Goal: Information Seeking & Learning: Find specific fact

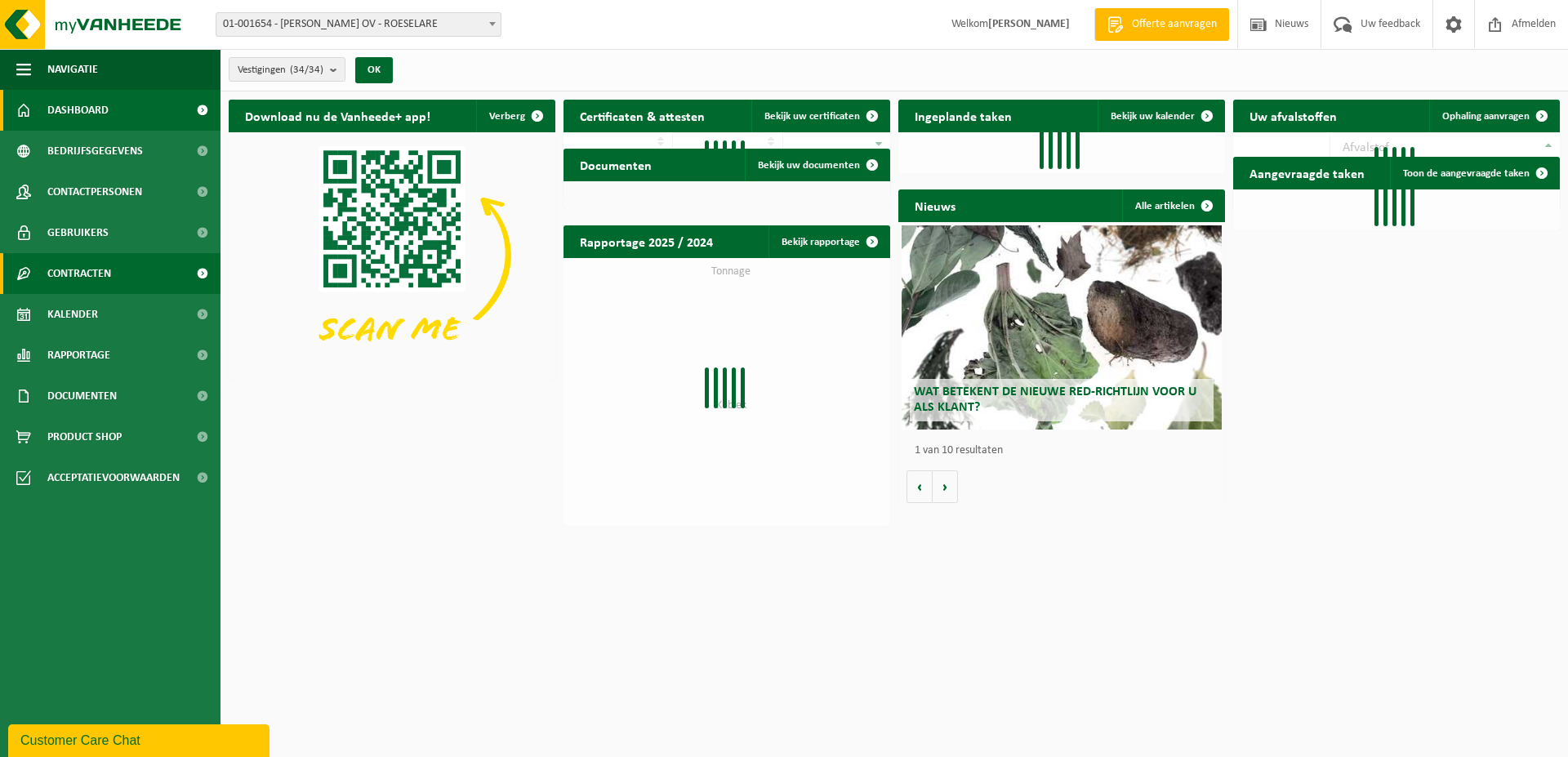
click at [103, 265] on span "Contracten" at bounding box center [79, 273] width 64 height 41
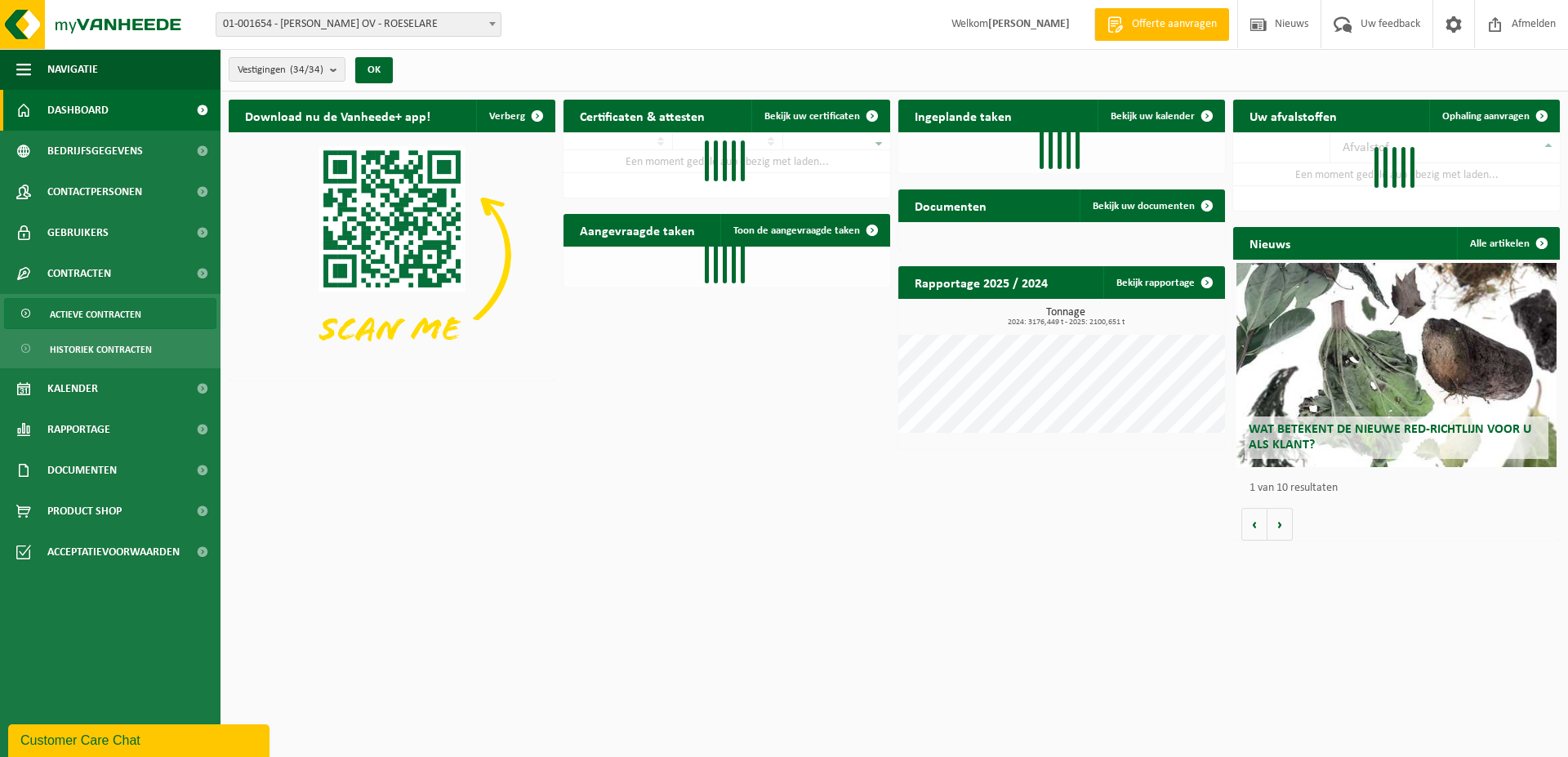
click at [104, 320] on span "Actieve contracten" at bounding box center [95, 314] width 91 height 31
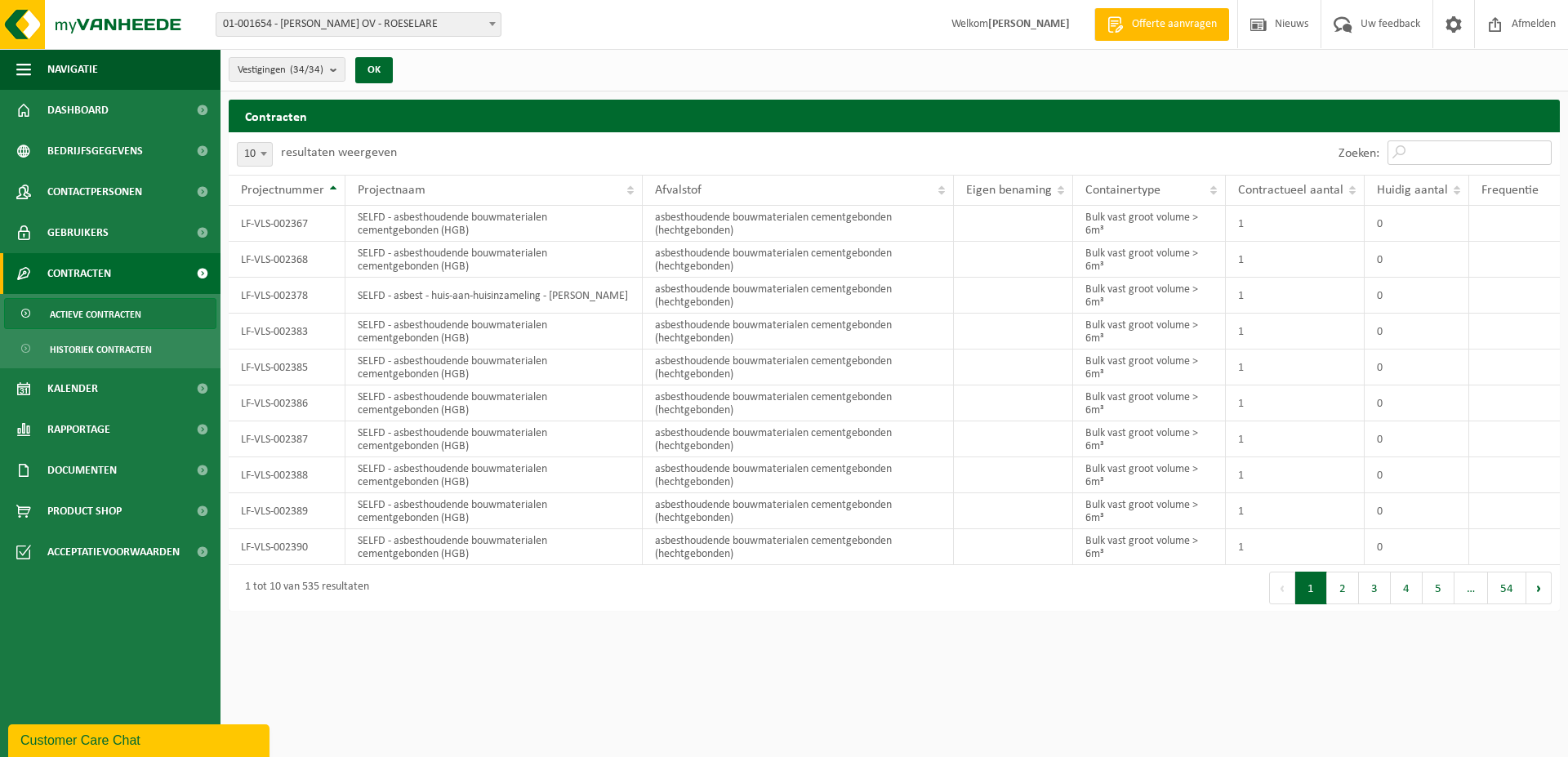
click at [1460, 158] on input "Zoeken:" at bounding box center [1470, 153] width 164 height 25
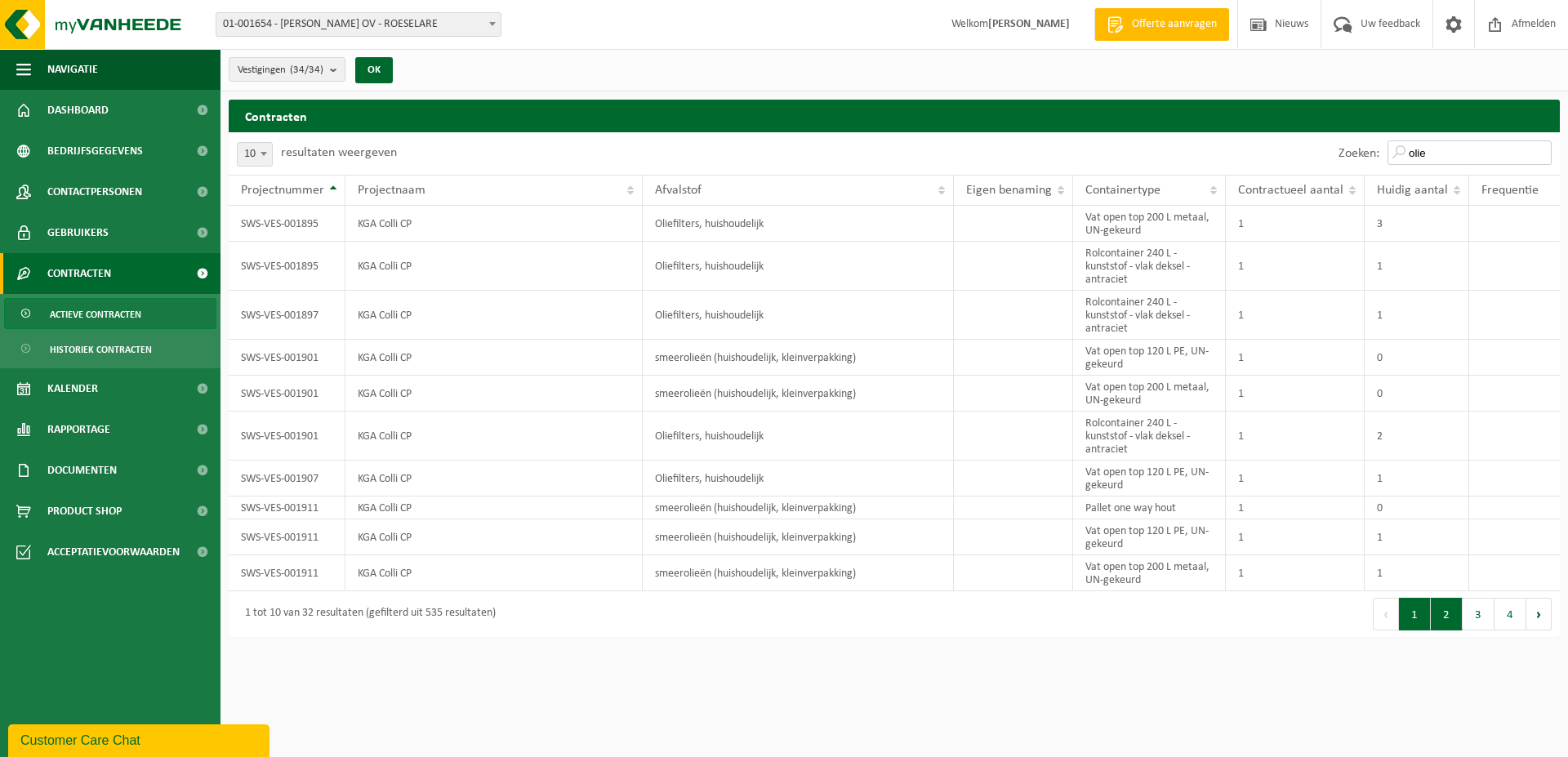
type input "olie"
click at [1444, 615] on button "2" at bounding box center [1447, 614] width 32 height 32
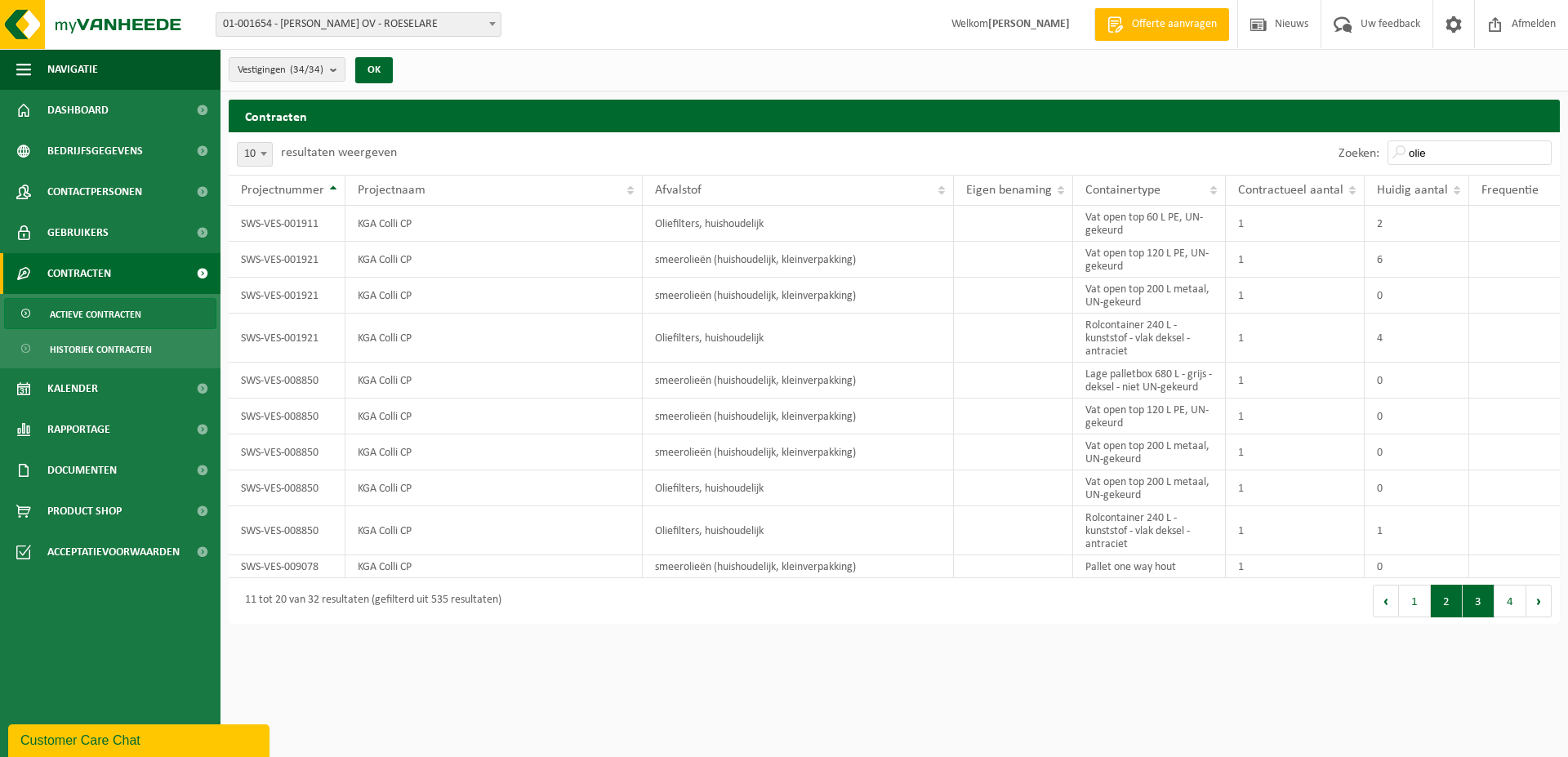
click at [1476, 610] on button "3" at bounding box center [1478, 600] width 32 height 32
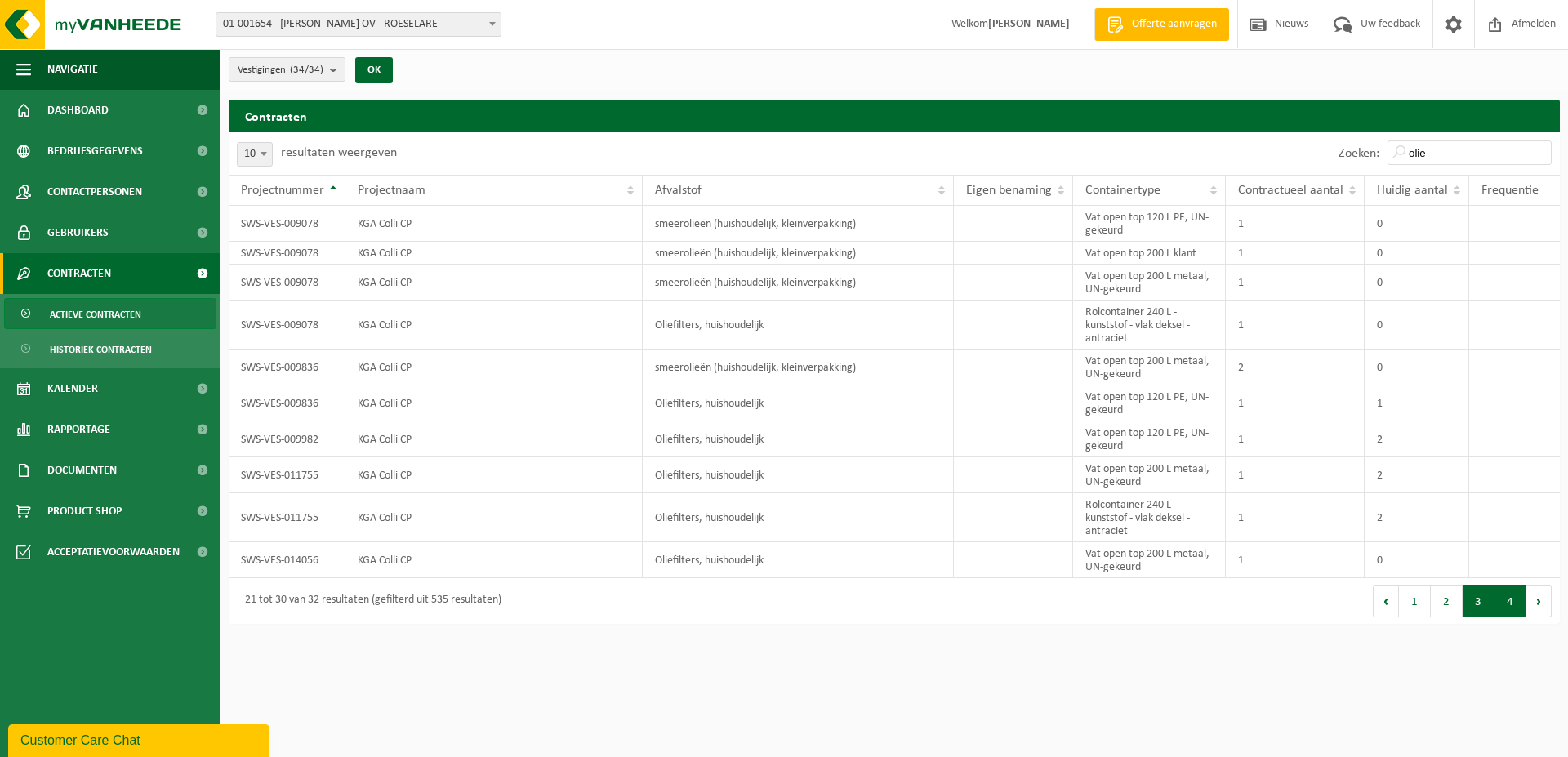
click at [1503, 605] on button "4" at bounding box center [1511, 600] width 32 height 32
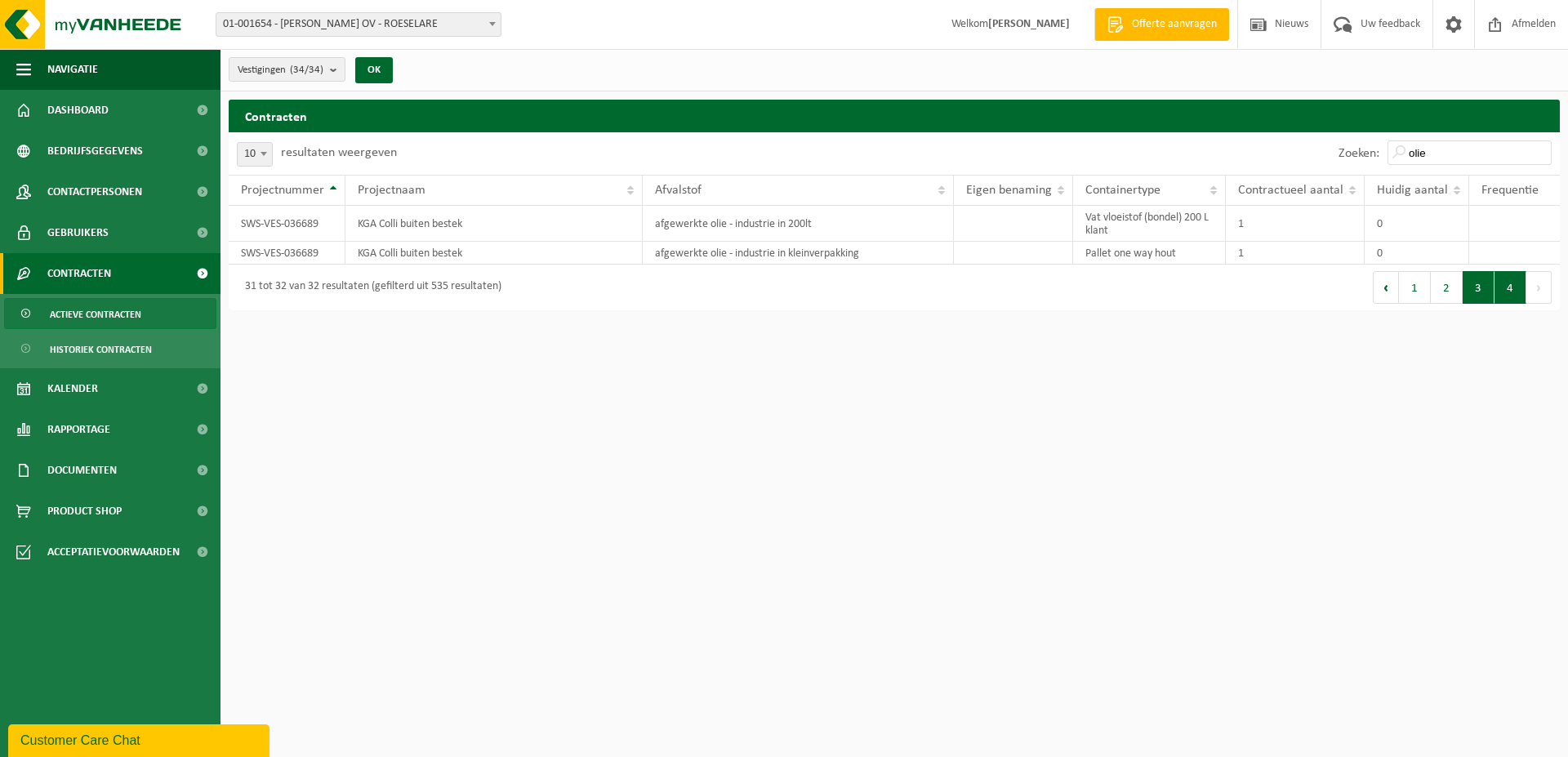
click at [1486, 284] on button "3" at bounding box center [1478, 287] width 32 height 32
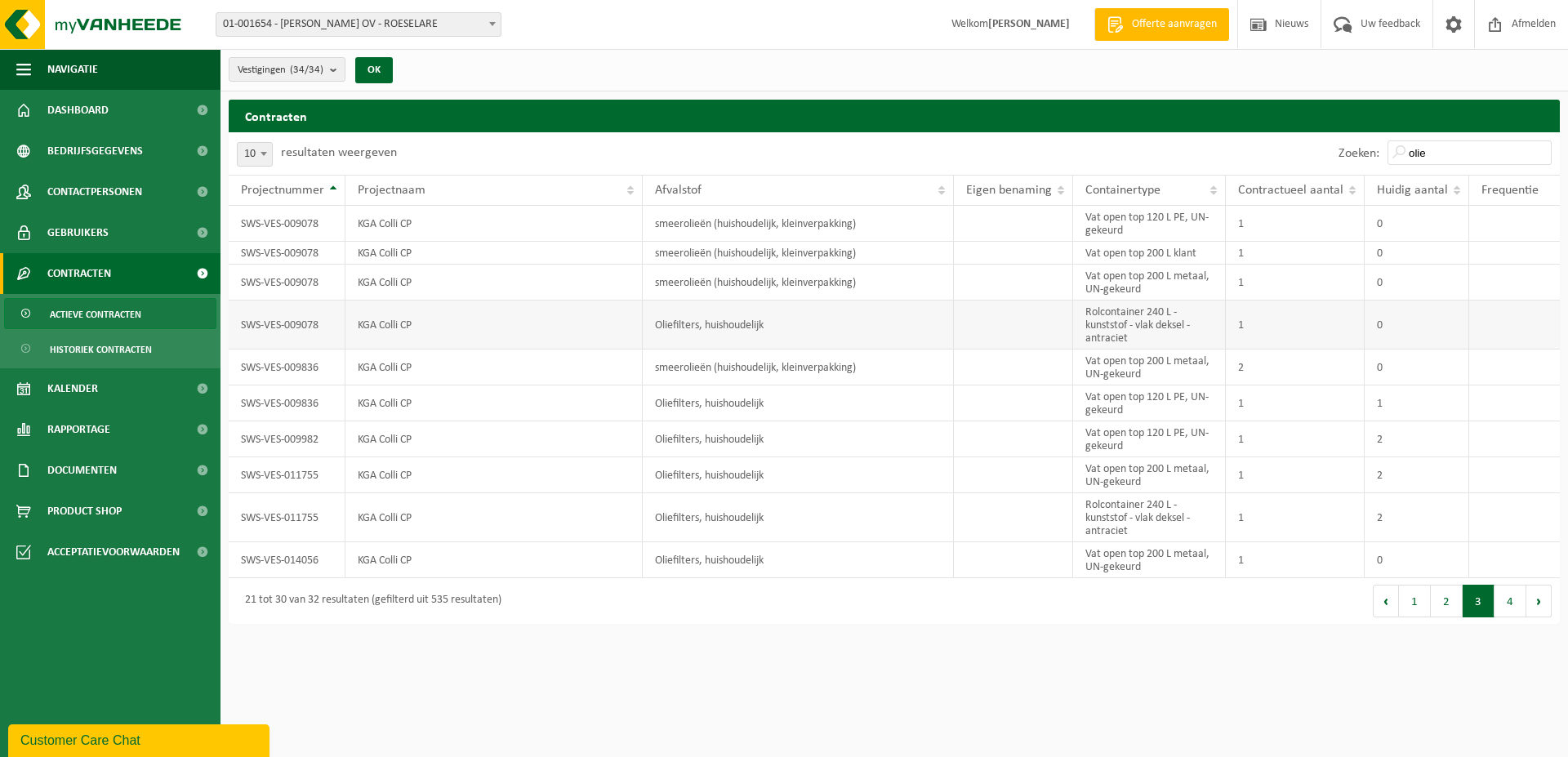
click at [721, 337] on td "Oliefilters, huishoudelijk" at bounding box center [798, 325] width 311 height 49
click at [261, 336] on td "SWS-VES-009078" at bounding box center [287, 325] width 117 height 49
click at [264, 326] on td "SWS-VES-009078" at bounding box center [287, 325] width 117 height 49
click at [265, 326] on td "SWS-VES-009078" at bounding box center [287, 325] width 117 height 49
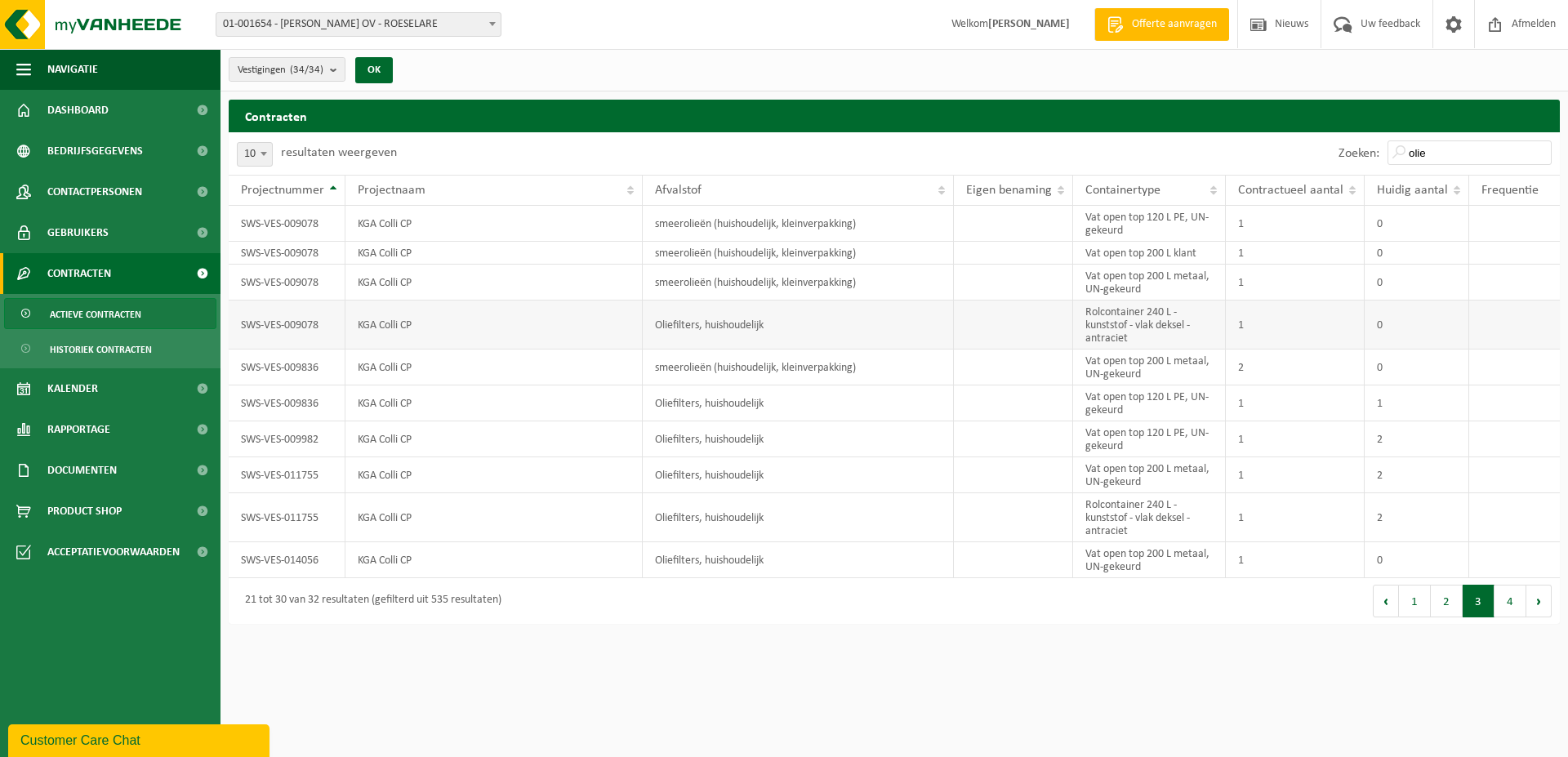
click at [795, 321] on td "Oliefilters, huishoudelijk" at bounding box center [798, 325] width 311 height 49
click at [711, 326] on td "Oliefilters, huishoudelijk" at bounding box center [798, 325] width 311 height 49
click at [682, 326] on td "Oliefilters, huishoudelijk" at bounding box center [798, 325] width 311 height 49
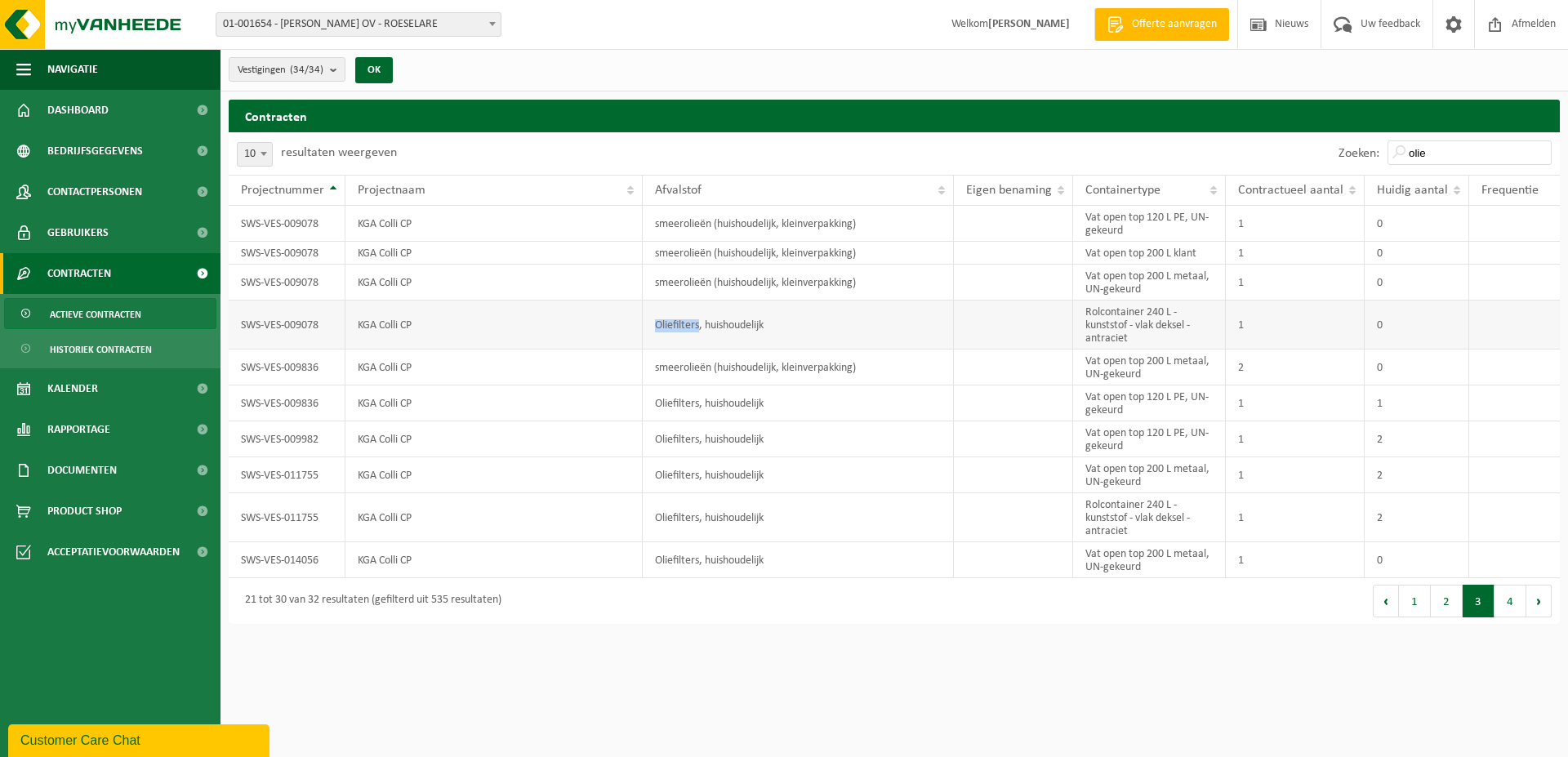
copy td "Oliefilters"
